Goal: Information Seeking & Learning: Learn about a topic

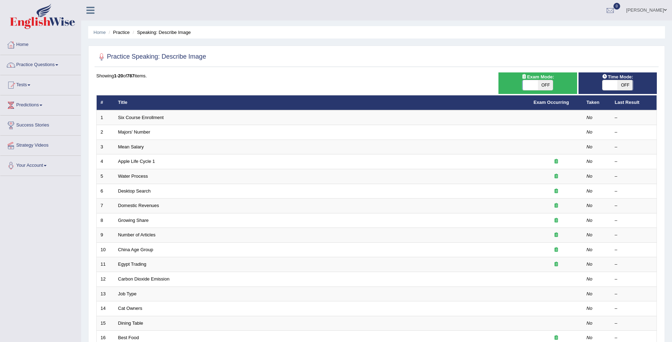
click at [41, 65] on link "Practice Questions" at bounding box center [40, 64] width 80 height 18
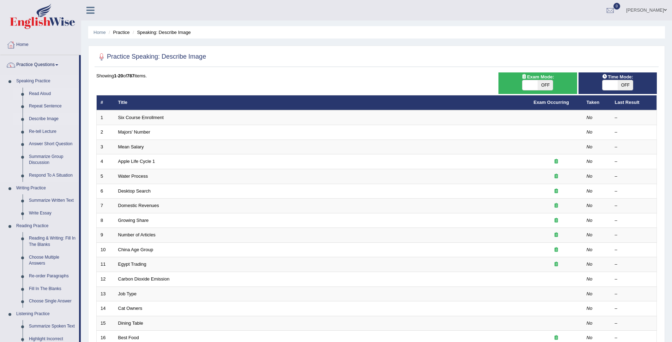
click at [44, 92] on link "Read Aloud" at bounding box center [52, 94] width 53 height 13
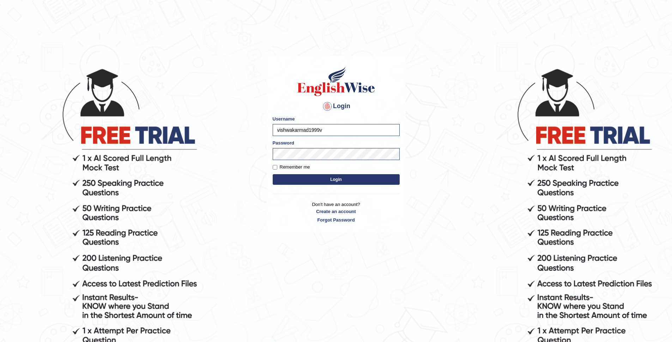
type input "vishwakarmad1999"
click at [273, 174] on button "Login" at bounding box center [336, 179] width 127 height 11
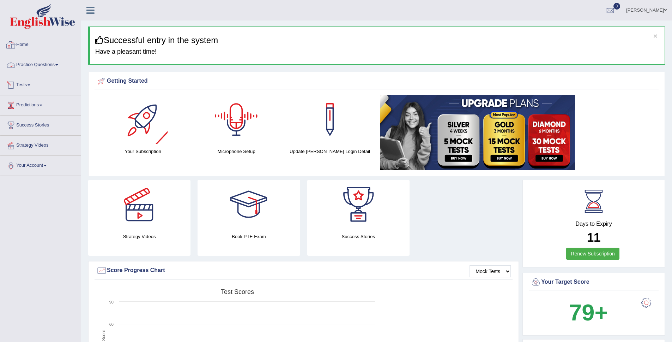
click at [43, 65] on link "Practice Questions" at bounding box center [40, 64] width 80 height 18
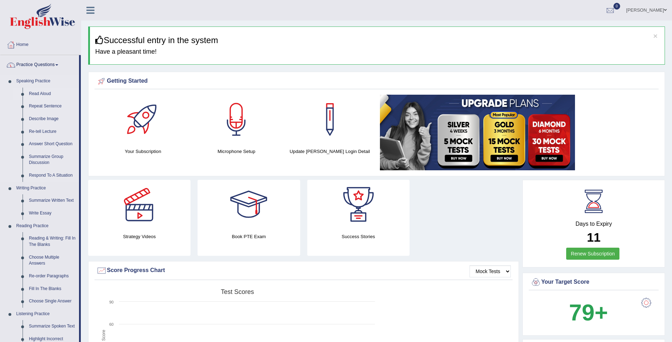
click at [42, 92] on link "Read Aloud" at bounding box center [52, 94] width 53 height 13
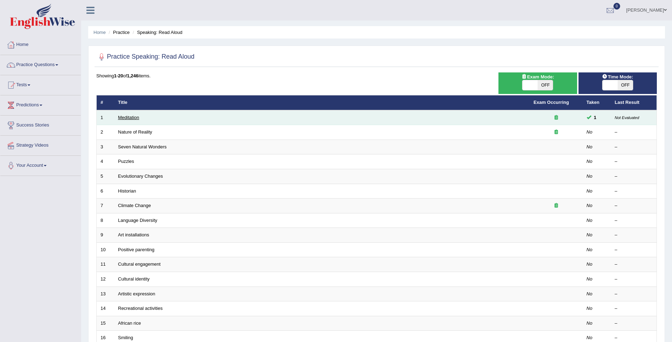
click at [132, 120] on link "Meditation" at bounding box center [128, 117] width 21 height 5
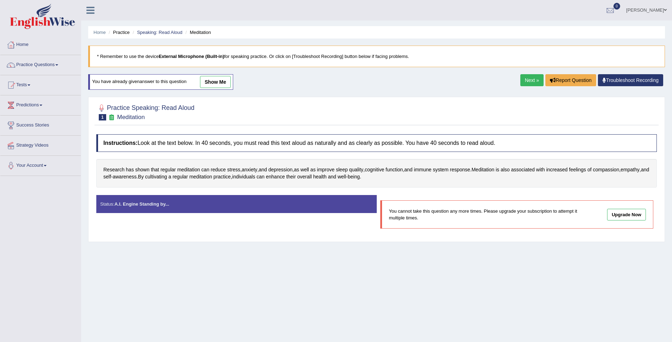
click at [531, 78] on link "Next »" at bounding box center [532, 80] width 23 height 12
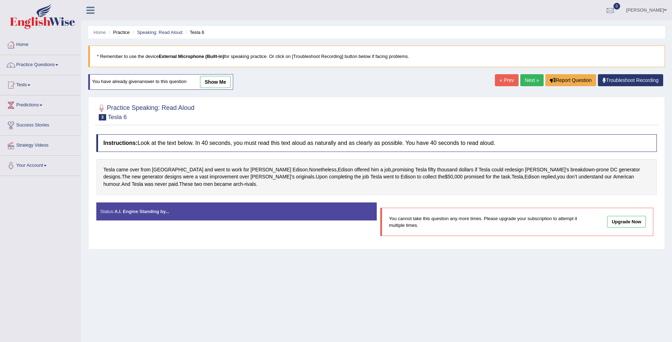
click at [531, 78] on link "Next »" at bounding box center [532, 80] width 23 height 12
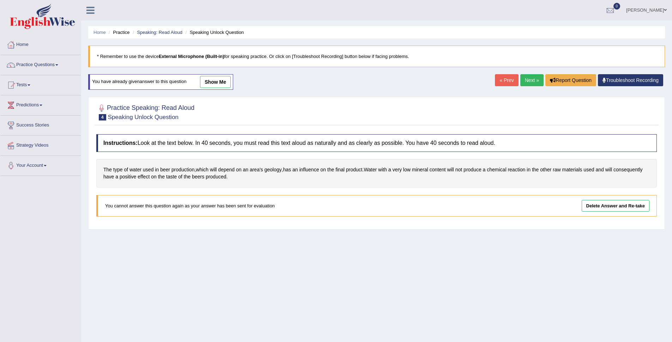
click at [625, 203] on link "Delete Answer and Re-take" at bounding box center [616, 206] width 68 height 12
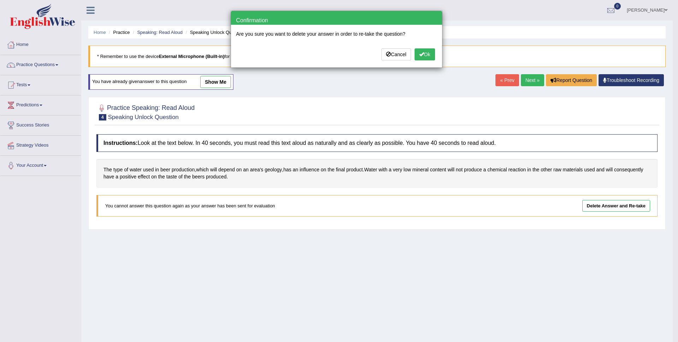
click at [427, 55] on button "Ok" at bounding box center [424, 54] width 20 height 12
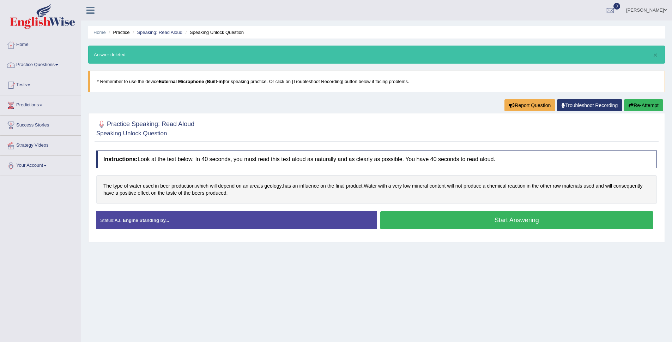
click at [485, 216] on button "Start Answering" at bounding box center [518, 220] width 274 height 18
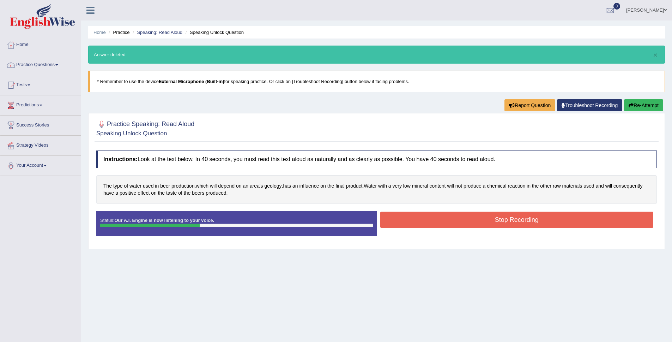
click at [467, 217] on button "Stop Recording" at bounding box center [518, 219] width 274 height 16
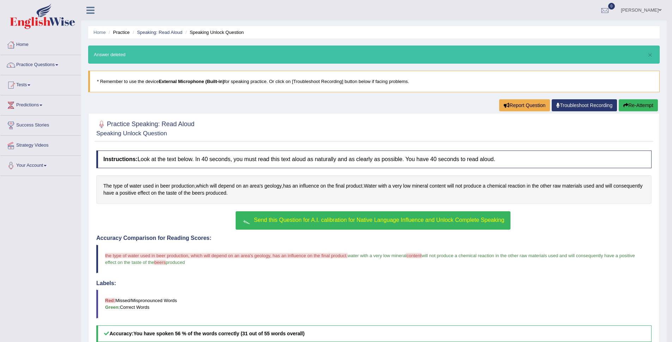
click at [285, 223] on button "Send this Question for A.I. calibration for Native Language Influence and Unloc…" at bounding box center [373, 220] width 275 height 18
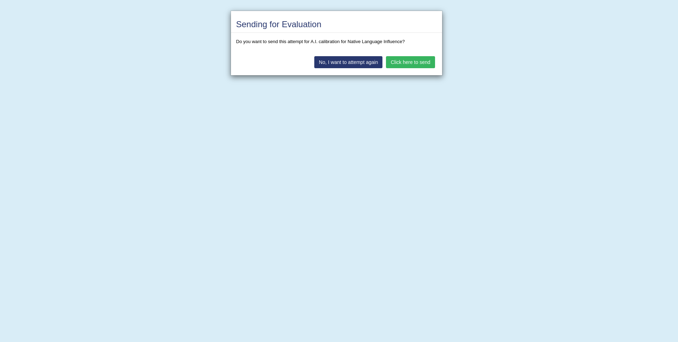
click at [417, 63] on button "Click here to send" at bounding box center [410, 62] width 49 height 12
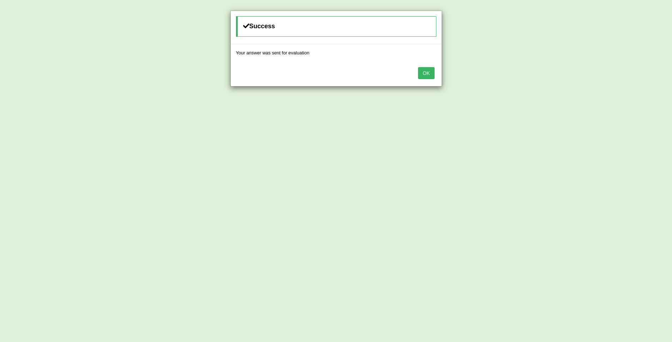
click at [425, 70] on button "OK" at bounding box center [426, 73] width 16 height 12
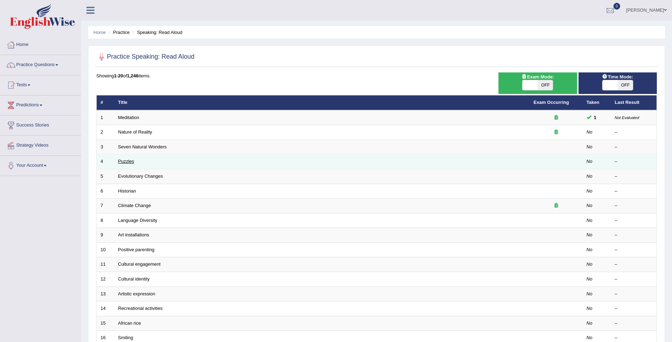
click at [131, 163] on link "Puzzles" at bounding box center [126, 160] width 16 height 5
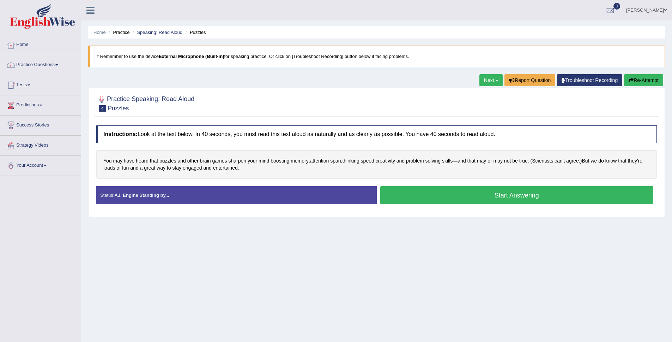
click at [479, 197] on button "Start Answering" at bounding box center [518, 195] width 274 height 18
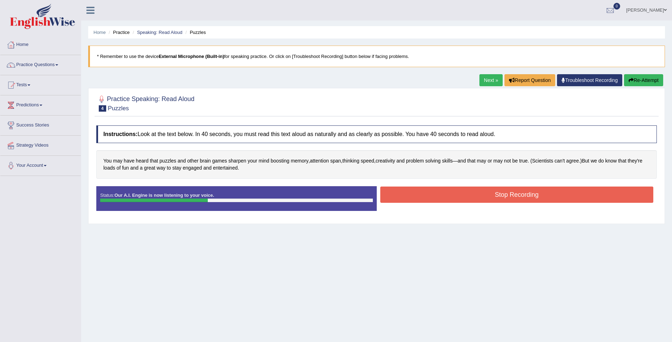
click at [523, 202] on button "Stop Recording" at bounding box center [518, 194] width 274 height 16
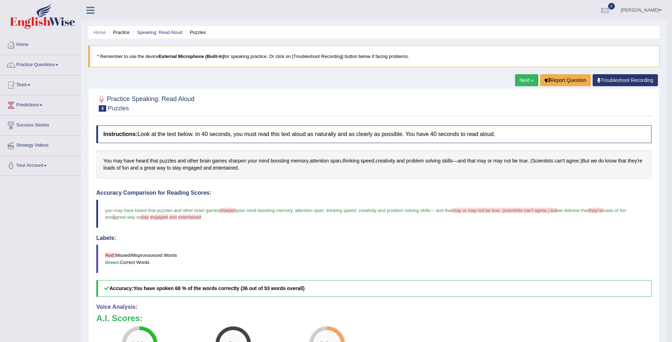
click at [529, 78] on link "Next »" at bounding box center [526, 80] width 23 height 12
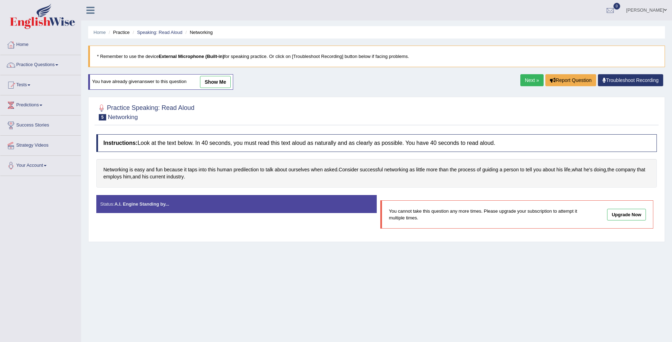
click at [533, 77] on link "Next »" at bounding box center [532, 80] width 23 height 12
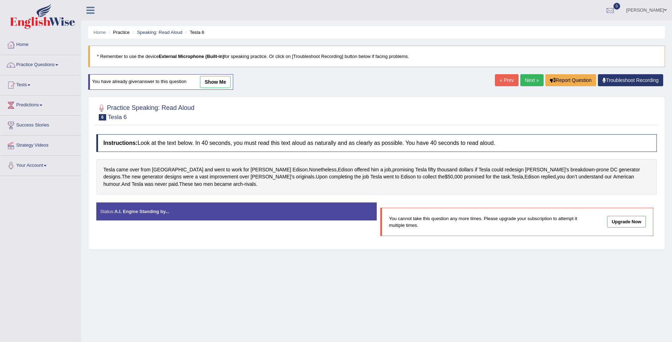
click at [522, 81] on link "Next »" at bounding box center [532, 80] width 23 height 12
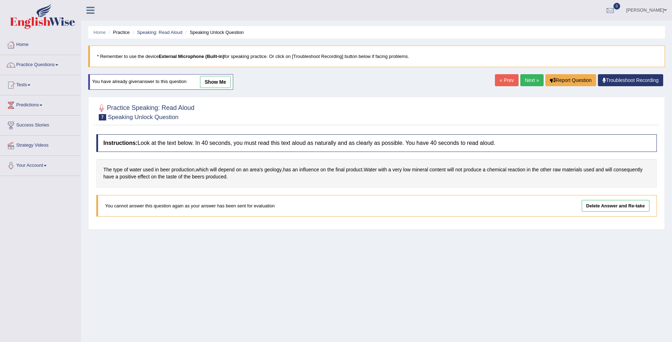
click at [524, 79] on link "Next »" at bounding box center [532, 80] width 23 height 12
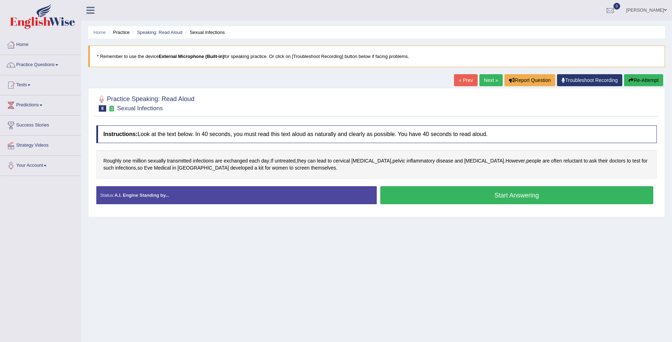
click at [580, 193] on button "Start Answering" at bounding box center [518, 195] width 274 height 18
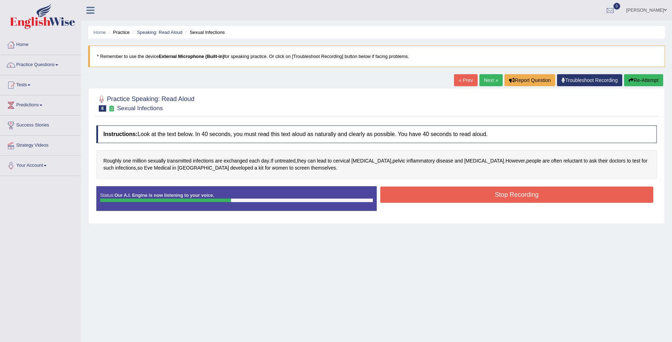
click at [558, 200] on button "Stop Recording" at bounding box center [518, 194] width 274 height 16
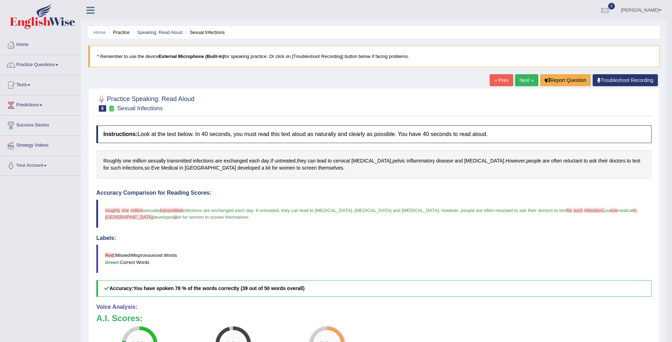
click at [521, 78] on link "Next »" at bounding box center [526, 80] width 23 height 12
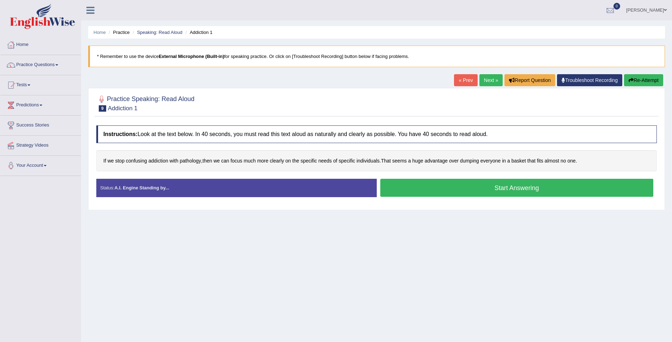
click at [498, 188] on button "Start Answering" at bounding box center [518, 188] width 274 height 18
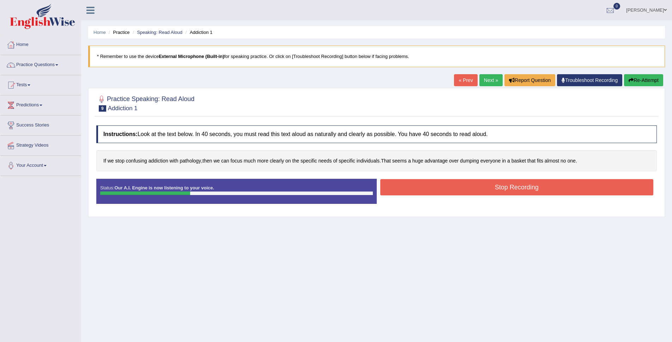
click at [486, 193] on button "Stop Recording" at bounding box center [518, 187] width 274 height 16
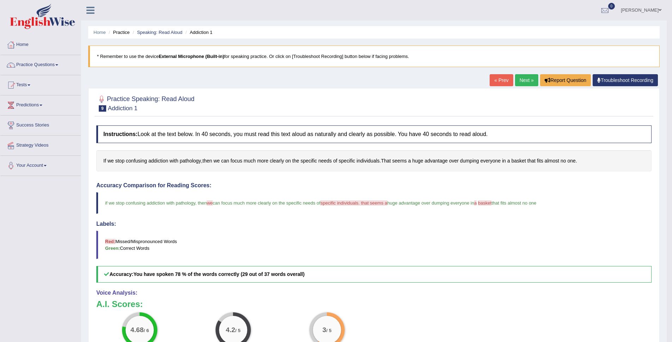
click at [526, 81] on link "Next »" at bounding box center [526, 80] width 23 height 12
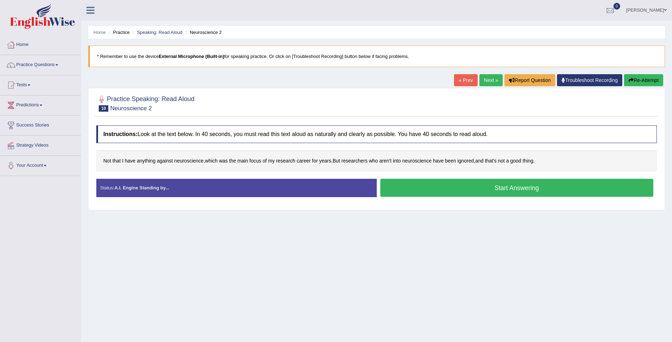
click at [504, 194] on button "Start Answering" at bounding box center [518, 188] width 274 height 18
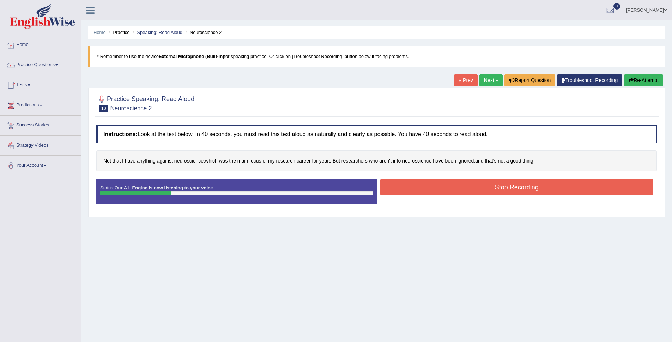
click at [533, 184] on button "Stop Recording" at bounding box center [518, 187] width 274 height 16
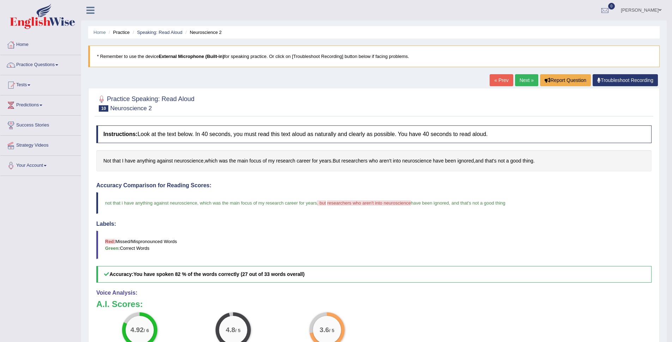
click at [529, 83] on link "Next »" at bounding box center [526, 80] width 23 height 12
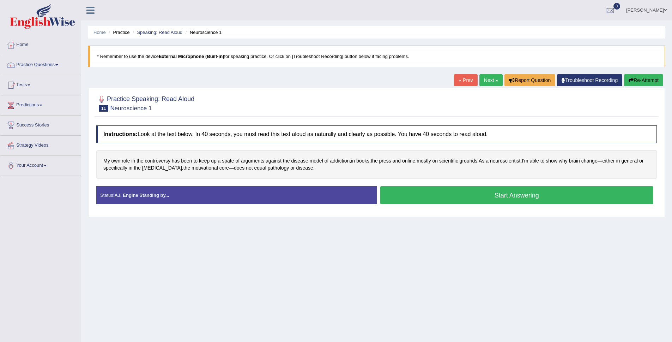
click at [539, 198] on button "Start Answering" at bounding box center [518, 195] width 274 height 18
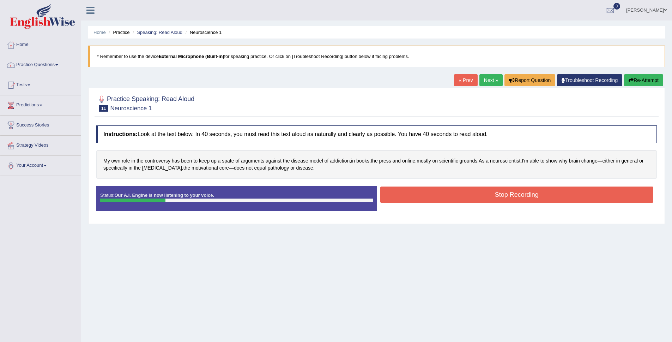
click at [509, 199] on button "Stop Recording" at bounding box center [518, 194] width 274 height 16
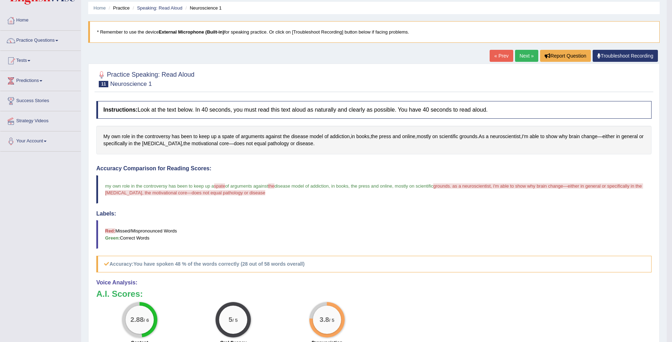
scroll to position [15, 0]
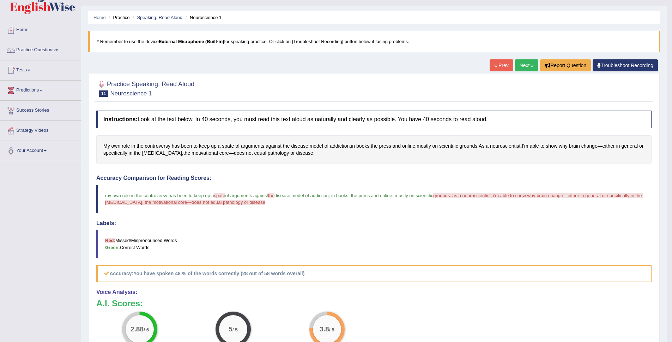
click at [529, 67] on link "Next »" at bounding box center [526, 65] width 23 height 12
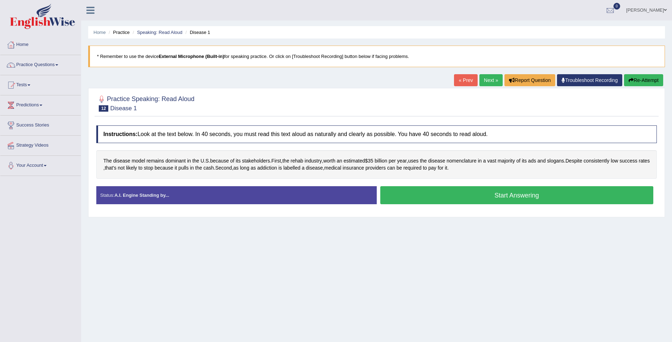
click at [538, 198] on button "Start Answering" at bounding box center [518, 195] width 274 height 18
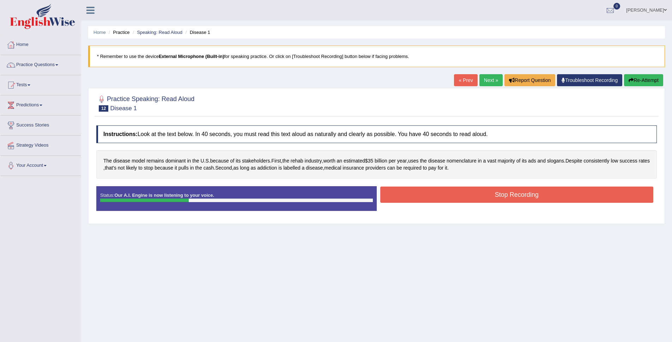
click at [546, 195] on button "Stop Recording" at bounding box center [518, 194] width 274 height 16
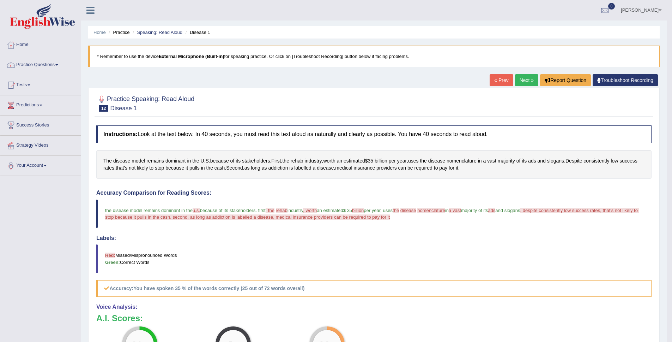
click at [32, 82] on link "Tests" at bounding box center [40, 84] width 80 height 18
click at [32, 82] on link "Tests" at bounding box center [39, 84] width 79 height 18
click at [48, 65] on link "Practice Questions" at bounding box center [40, 64] width 80 height 18
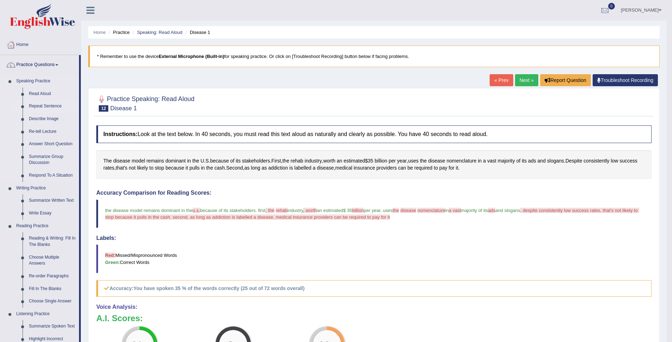
click at [44, 107] on link "Repeat Sentence" at bounding box center [52, 106] width 53 height 13
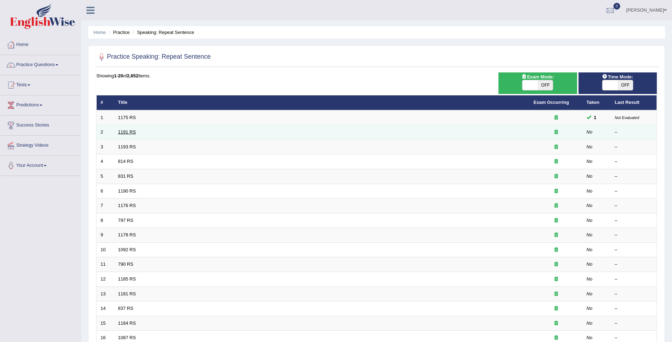
click at [134, 132] on link "1191 RS" at bounding box center [127, 131] width 18 height 5
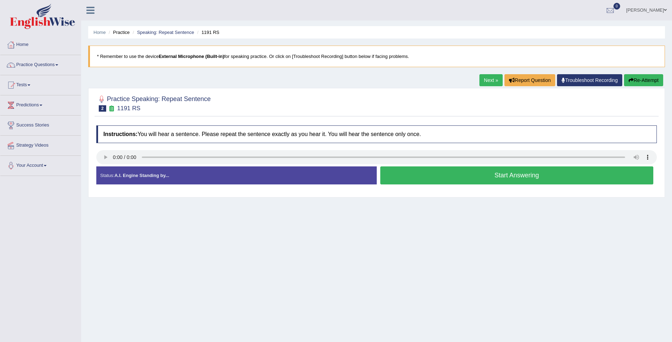
click at [446, 173] on button "Start Answering" at bounding box center [518, 175] width 274 height 18
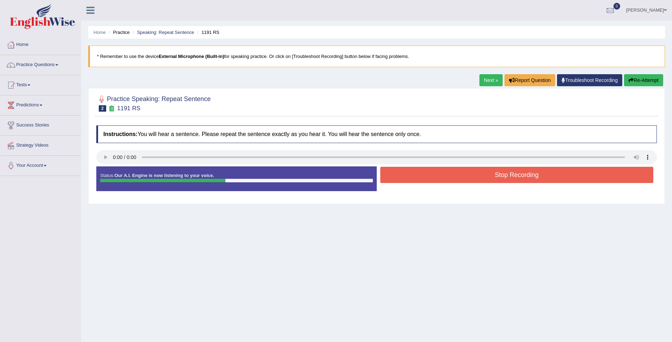
click at [485, 179] on button "Stop Recording" at bounding box center [518, 175] width 274 height 16
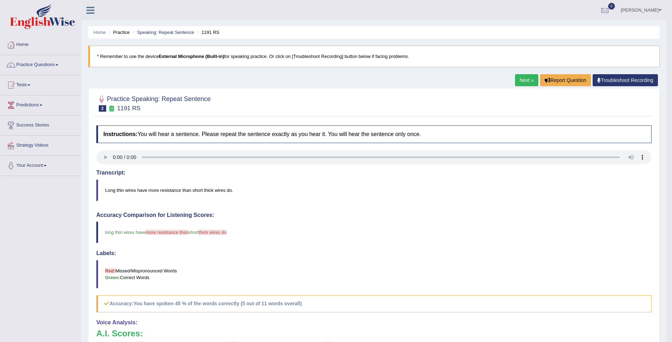
click at [518, 82] on link "Next »" at bounding box center [526, 80] width 23 height 12
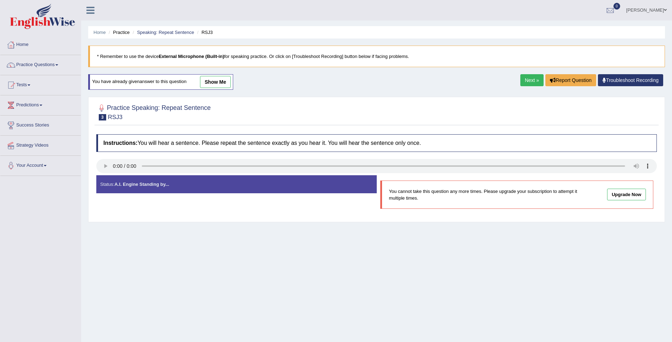
click at [522, 80] on link "Next »" at bounding box center [532, 80] width 23 height 12
drag, startPoint x: 0, startPoint y: 0, endPoint x: 522, endPoint y: 80, distance: 527.8
click at [522, 80] on link "Next »" at bounding box center [532, 80] width 23 height 12
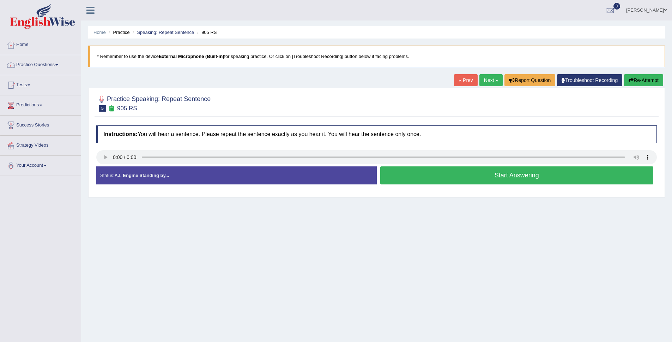
click at [505, 178] on button "Start Answering" at bounding box center [518, 175] width 274 height 18
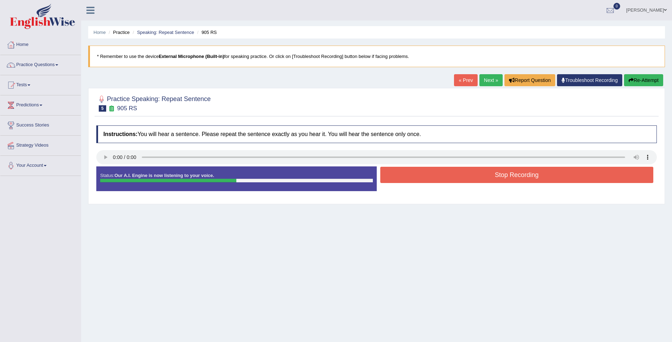
click at [531, 176] on button "Stop Recording" at bounding box center [518, 175] width 274 height 16
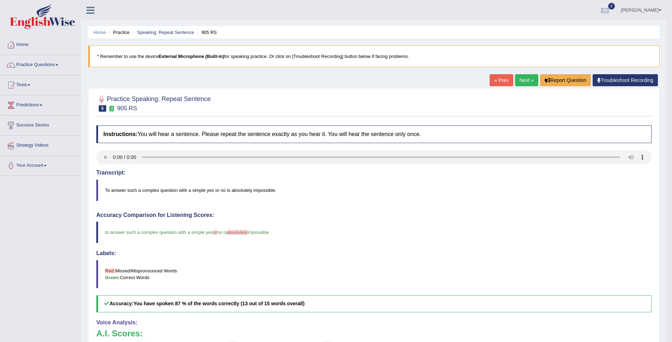
click at [522, 77] on link "Next »" at bounding box center [526, 80] width 23 height 12
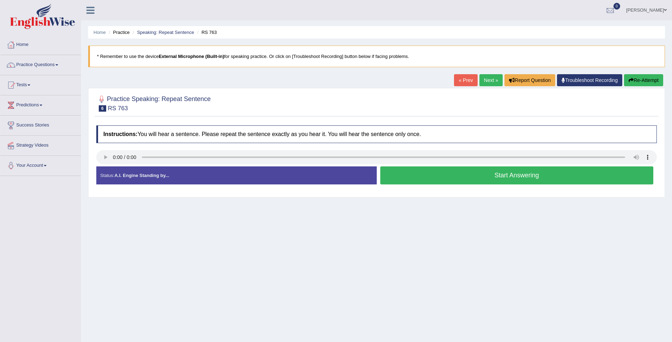
click at [510, 177] on button "Start Answering" at bounding box center [518, 175] width 274 height 18
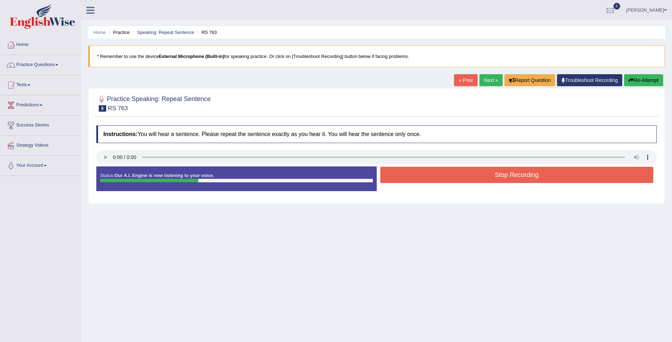
click at [516, 181] on button "Stop Recording" at bounding box center [518, 175] width 274 height 16
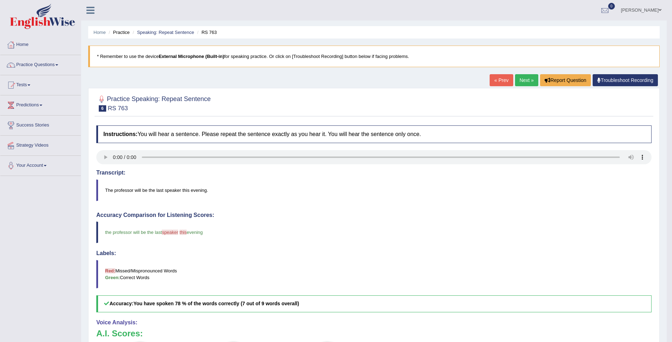
click at [525, 84] on link "Next »" at bounding box center [526, 80] width 23 height 12
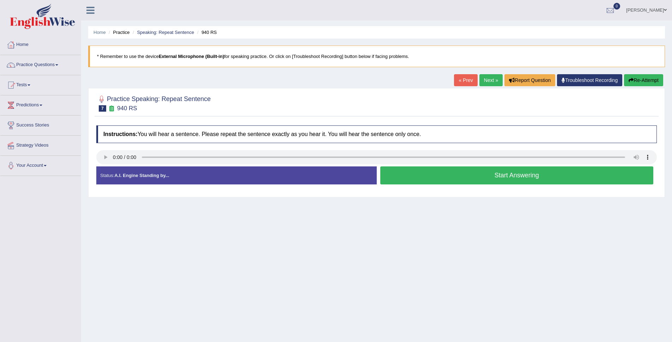
click at [465, 180] on button "Start Answering" at bounding box center [518, 175] width 274 height 18
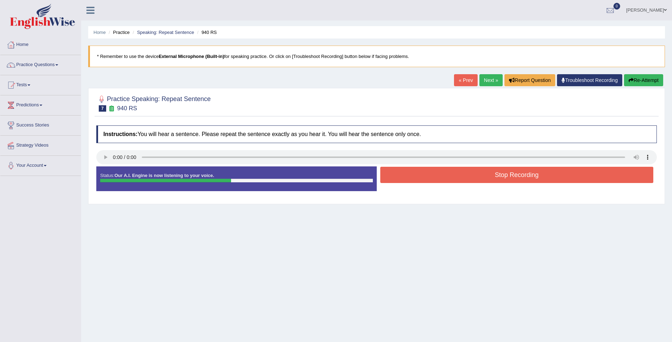
click at [465, 180] on button "Stop Recording" at bounding box center [518, 175] width 274 height 16
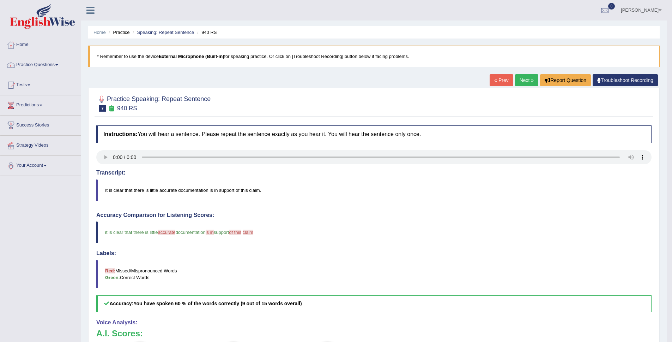
click at [532, 80] on link "Next »" at bounding box center [526, 80] width 23 height 12
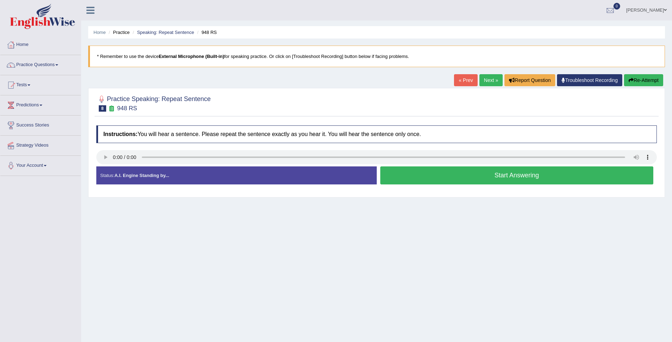
click at [497, 179] on button "Start Answering" at bounding box center [518, 175] width 274 height 18
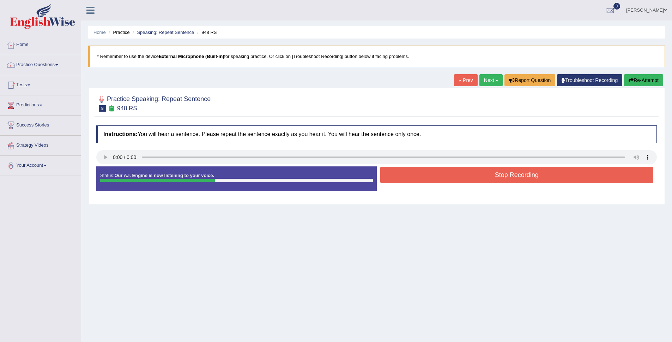
click at [497, 179] on button "Stop Recording" at bounding box center [518, 175] width 274 height 16
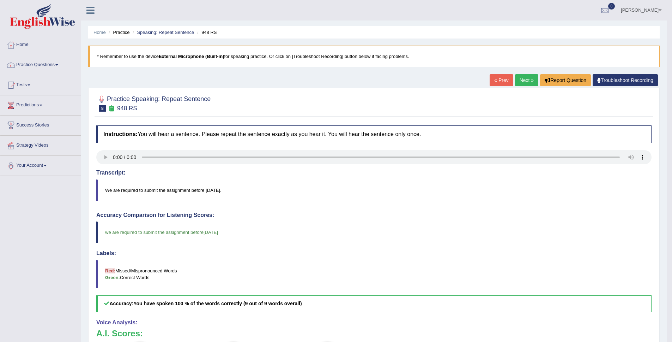
click at [516, 82] on link "Next »" at bounding box center [526, 80] width 23 height 12
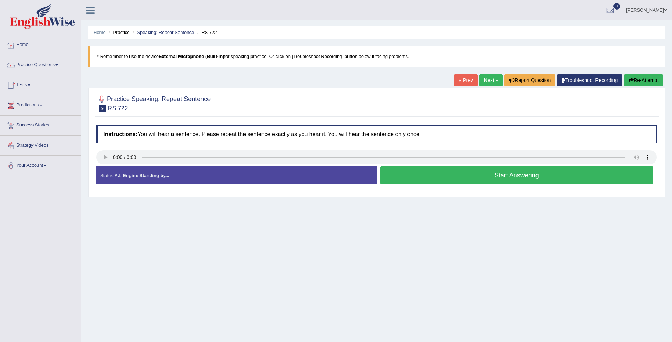
click at [507, 180] on button "Start Answering" at bounding box center [518, 175] width 274 height 18
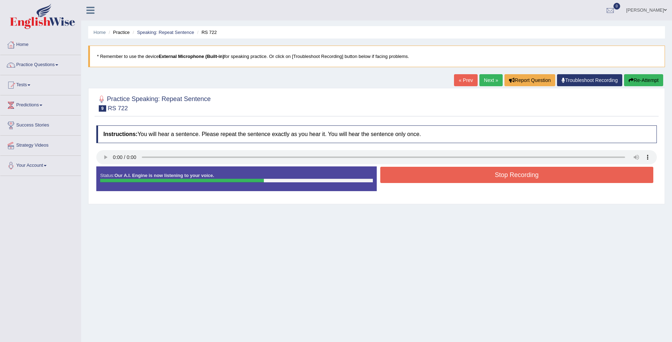
click at [525, 181] on button "Stop Recording" at bounding box center [518, 175] width 274 height 16
